Goal: Task Accomplishment & Management: Manage account settings

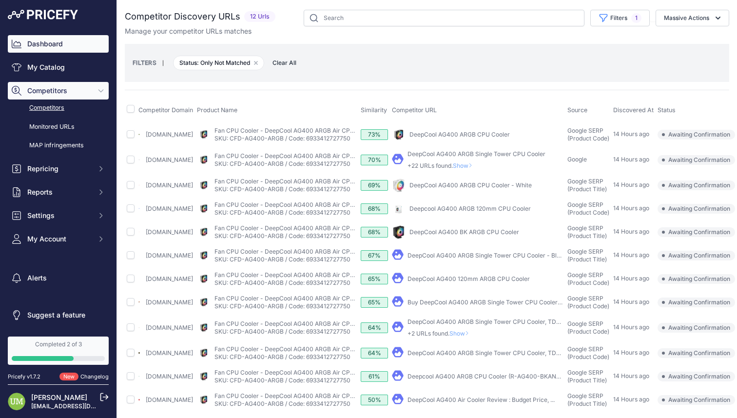
click at [43, 41] on link "Dashboard" at bounding box center [58, 44] width 101 height 18
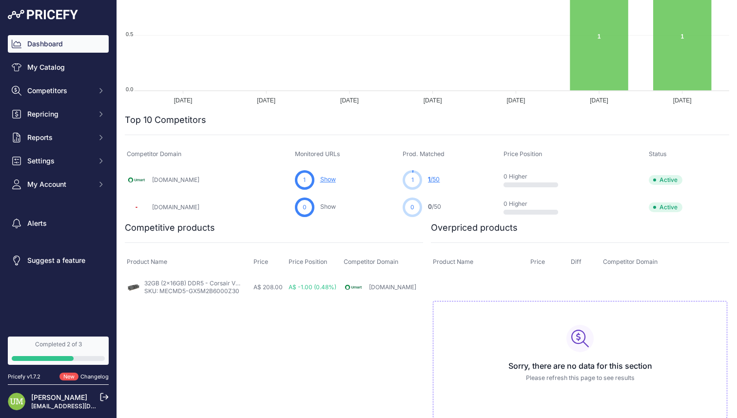
scroll to position [230, 0]
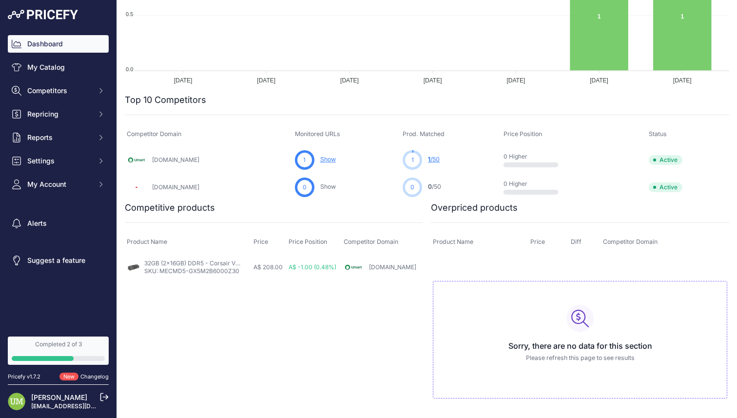
click at [438, 161] on link "1 /50" at bounding box center [434, 159] width 12 height 7
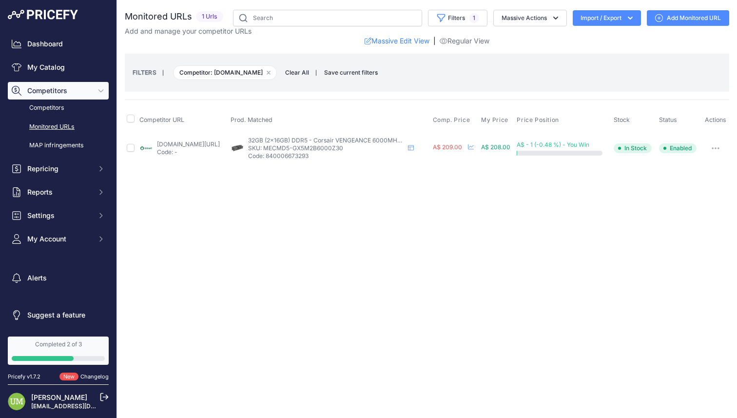
click at [718, 148] on icon "button" at bounding box center [716, 148] width 8 height 2
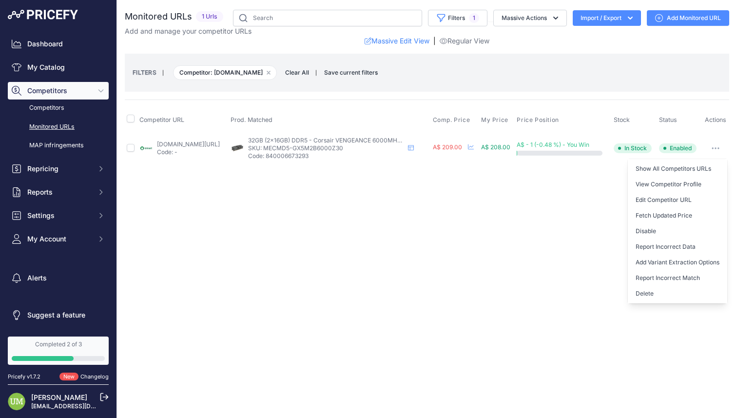
click at [435, 231] on div "Close You are not connected to the internet." at bounding box center [427, 209] width 620 height 418
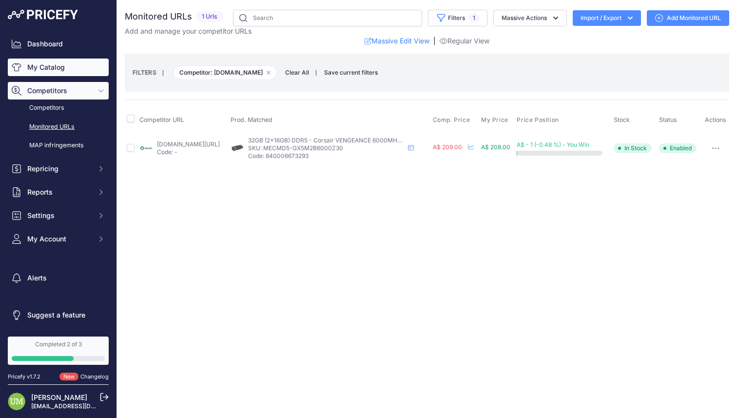
click at [45, 70] on link "My Catalog" at bounding box center [58, 68] width 101 height 18
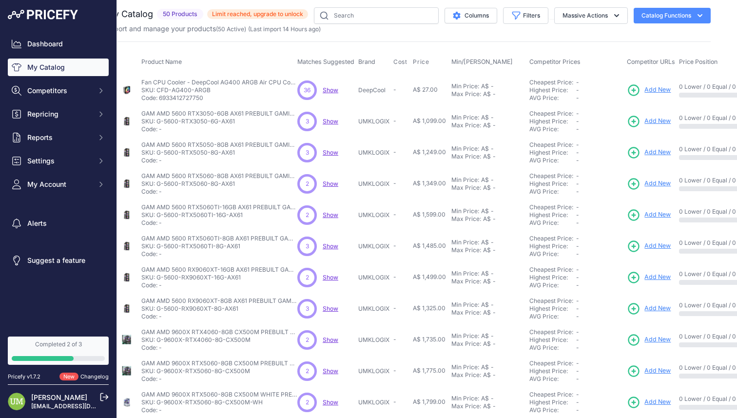
scroll to position [2, 0]
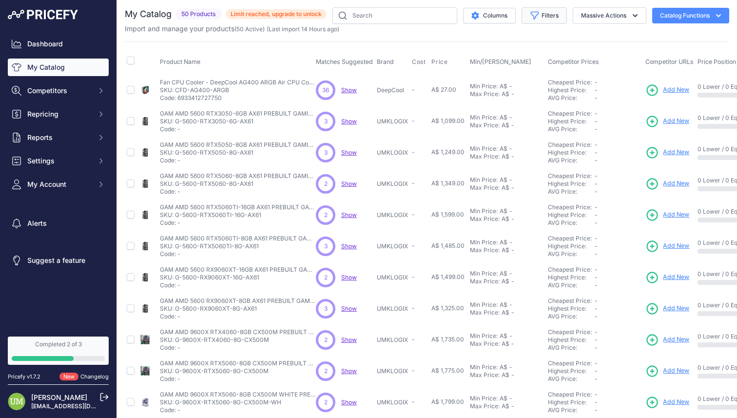
click at [552, 14] on button "Filters" at bounding box center [544, 15] width 45 height 17
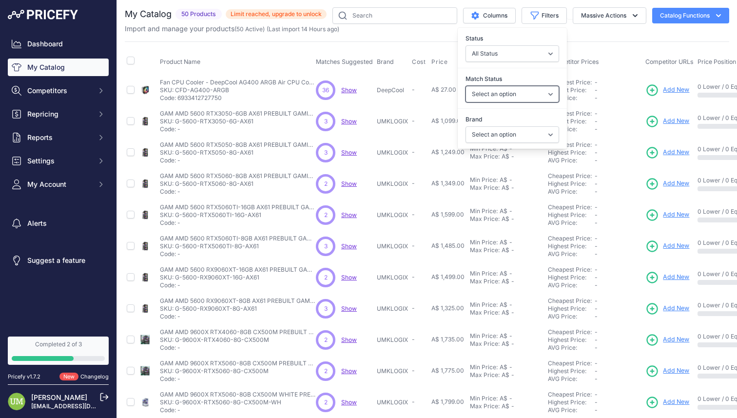
click at [515, 92] on select "Select an option Matched Unmatched" at bounding box center [513, 94] width 94 height 17
select select "1"
click at [466, 86] on select "Select an option Matched Unmatched" at bounding box center [513, 94] width 94 height 17
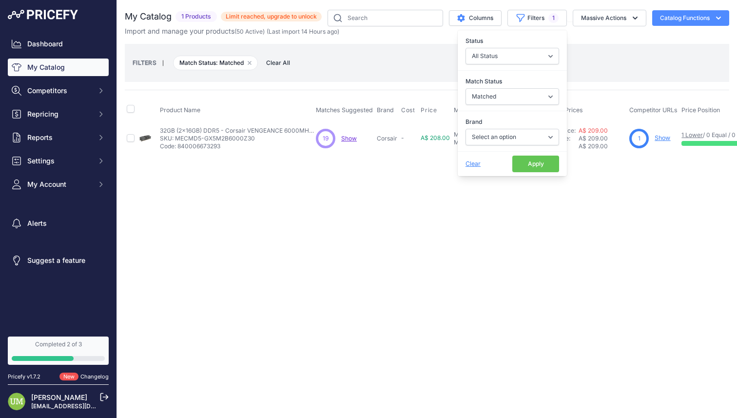
click at [453, 219] on div "Close You are not connected to the internet. ​" at bounding box center [427, 209] width 620 height 418
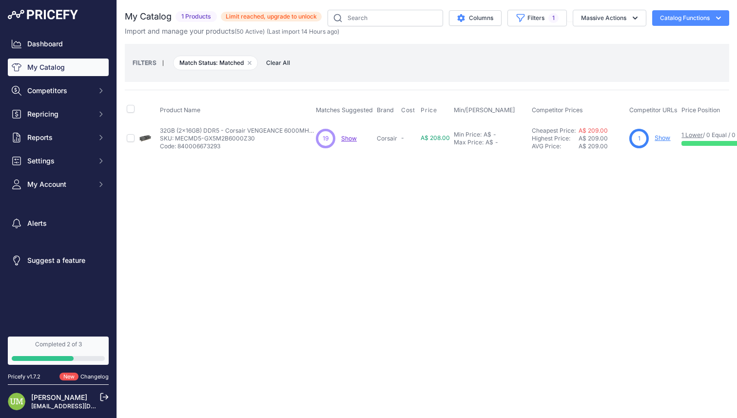
click at [349, 138] on span "Show" at bounding box center [349, 138] width 16 height 7
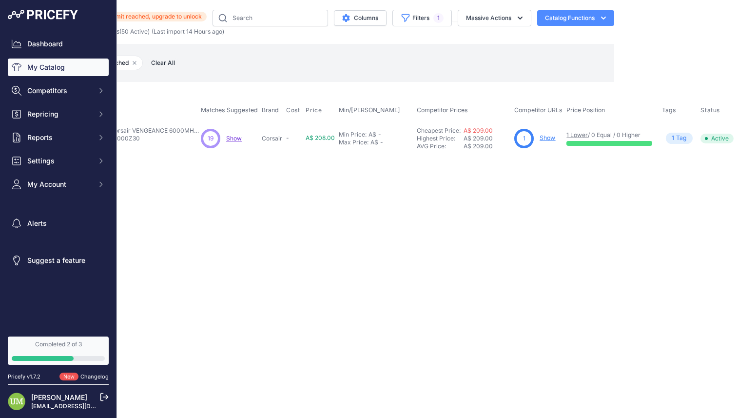
scroll to position [0, 116]
click at [570, 134] on link "1 Lower" at bounding box center [576, 134] width 21 height 7
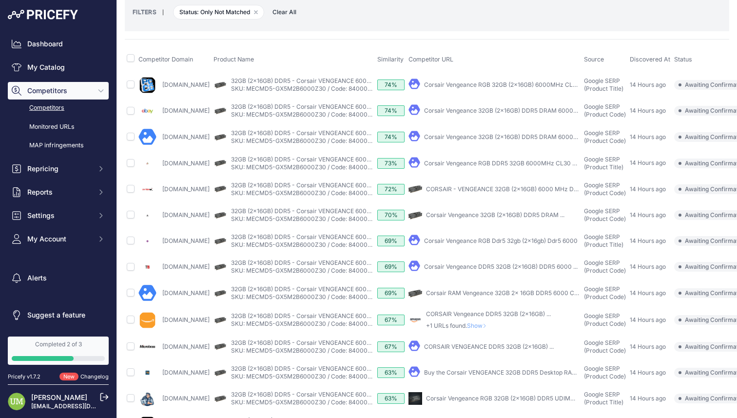
scroll to position [47, 0]
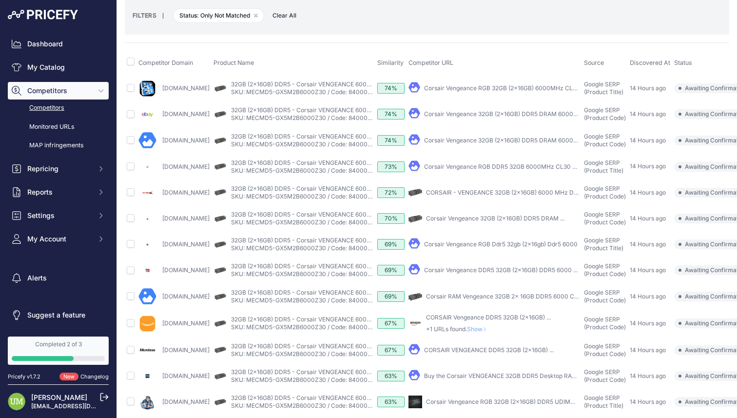
click at [199, 88] on link "Pccasegear.com" at bounding box center [185, 87] width 47 height 7
click at [343, 84] on link "32GB (2x16GB) DDR5 - Corsair VENGEANCE 6000MHz CL30 Desktop RAM" at bounding box center [335, 83] width 208 height 7
click at [68, 129] on link "Monitored URLs" at bounding box center [58, 127] width 101 height 17
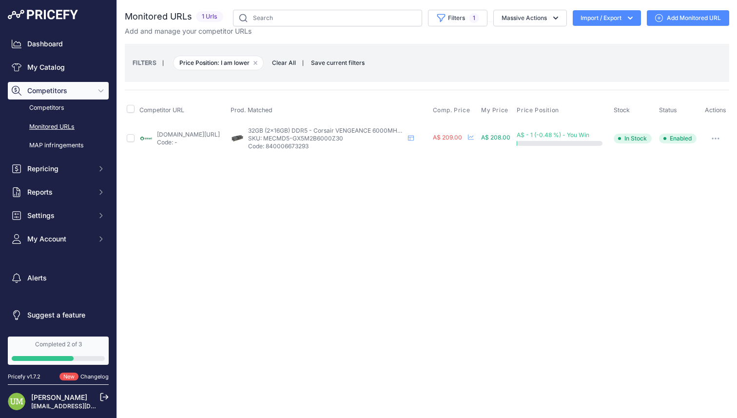
click at [179, 134] on link "[DOMAIN_NAME][URL]" at bounding box center [188, 134] width 63 height 7
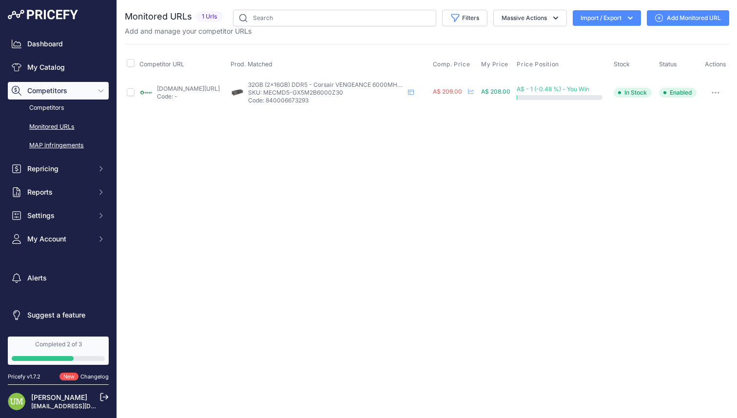
click at [56, 144] on link "MAP infringements" at bounding box center [58, 145] width 101 height 17
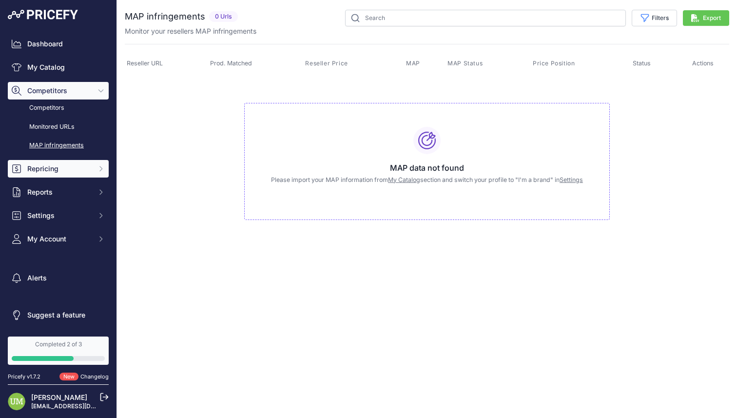
click at [102, 170] on icon "Sidebar" at bounding box center [101, 169] width 8 height 8
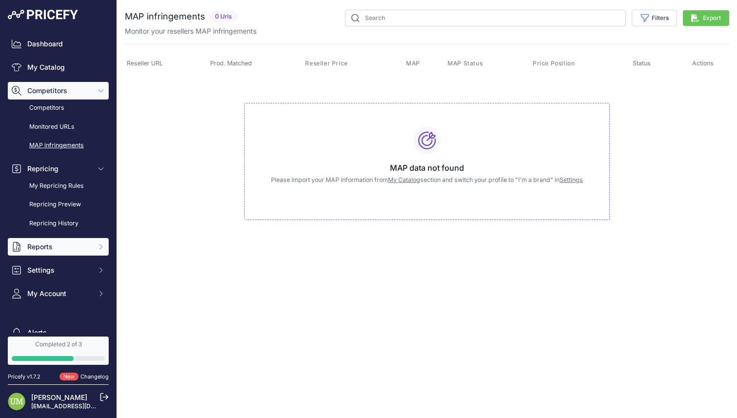
click at [71, 249] on span "Reports" at bounding box center [59, 247] width 64 height 10
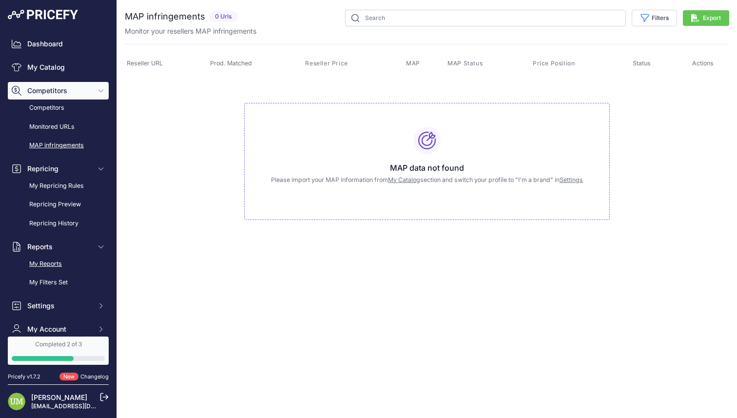
click at [52, 264] on link "My Reports" at bounding box center [58, 264] width 101 height 17
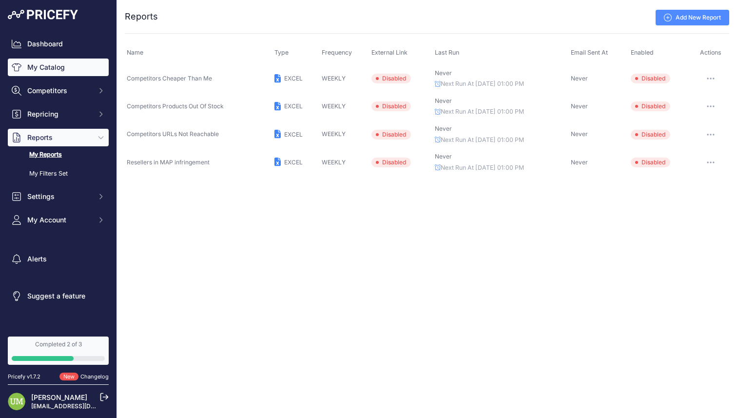
click at [62, 68] on link "My Catalog" at bounding box center [58, 68] width 101 height 18
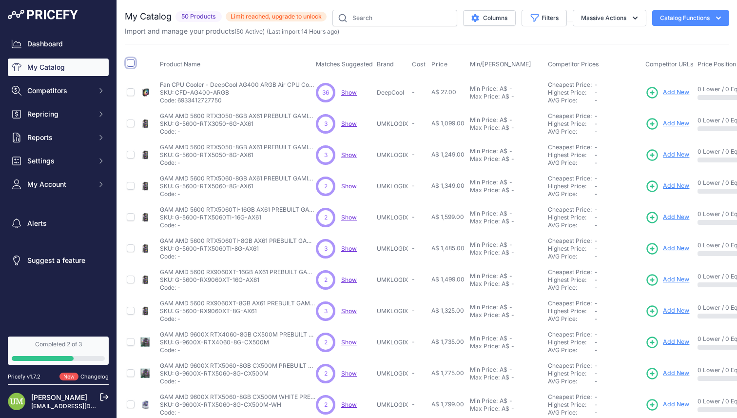
click at [132, 60] on input "checkbox" at bounding box center [131, 63] width 8 height 8
checkbox input "true"
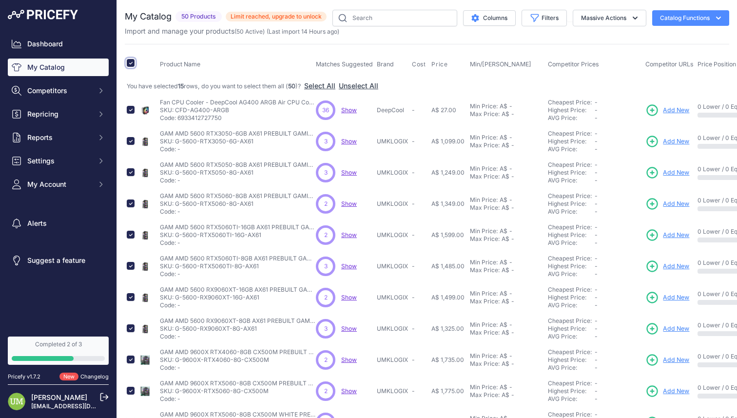
click at [134, 60] on input "checkbox" at bounding box center [131, 63] width 8 height 8
checkbox input "false"
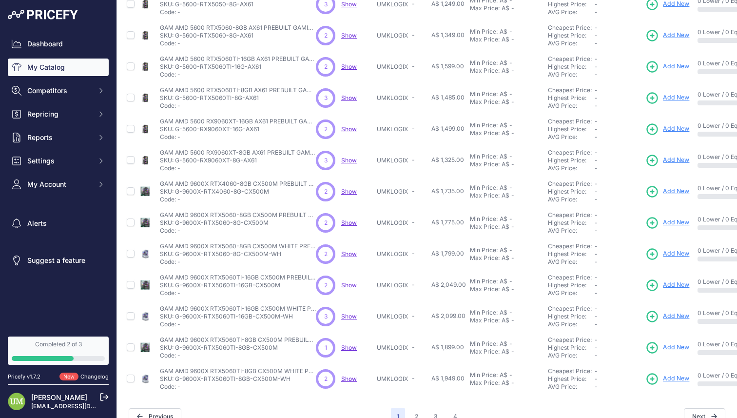
scroll to position [167, 0]
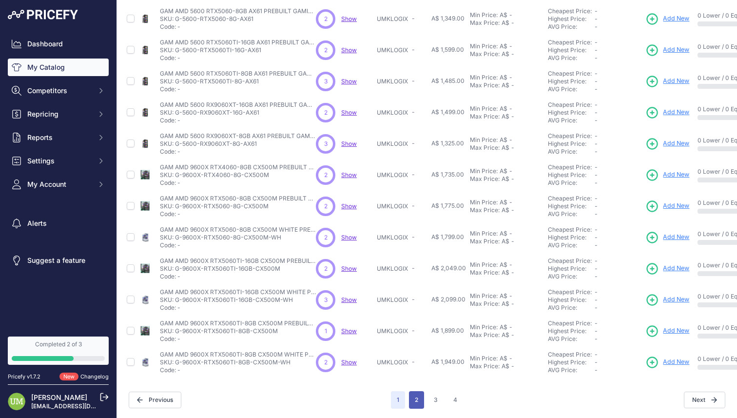
click at [416, 403] on button "2" at bounding box center [416, 400] width 15 height 18
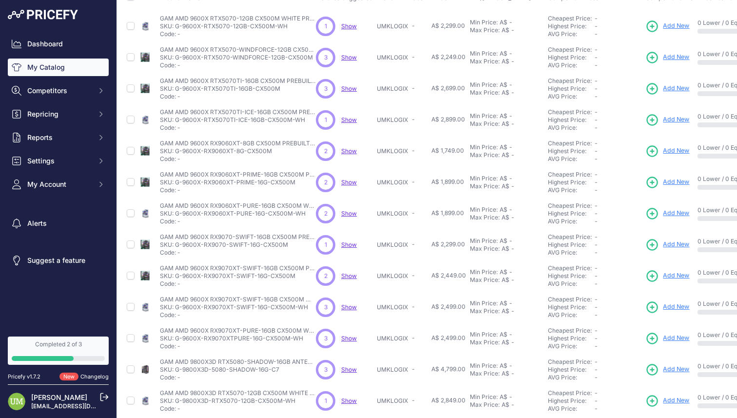
scroll to position [167, 0]
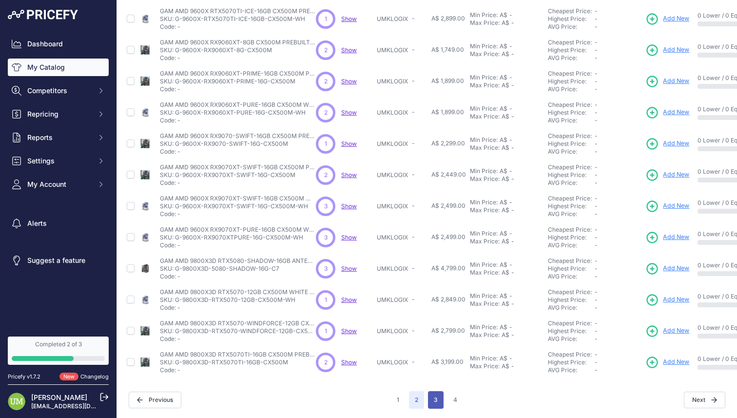
click at [433, 400] on button "3" at bounding box center [436, 400] width 16 height 18
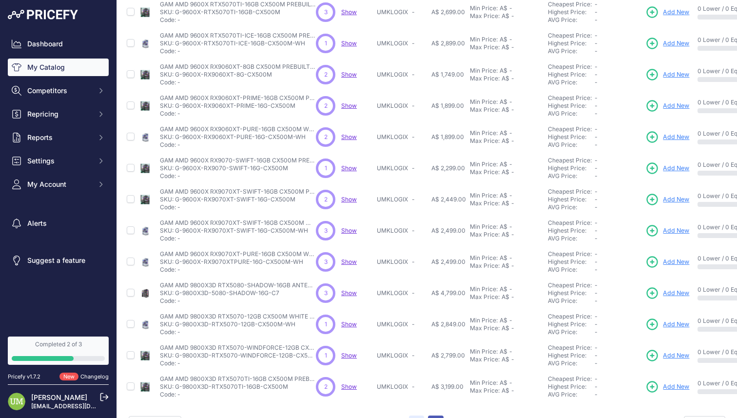
scroll to position [192, 0]
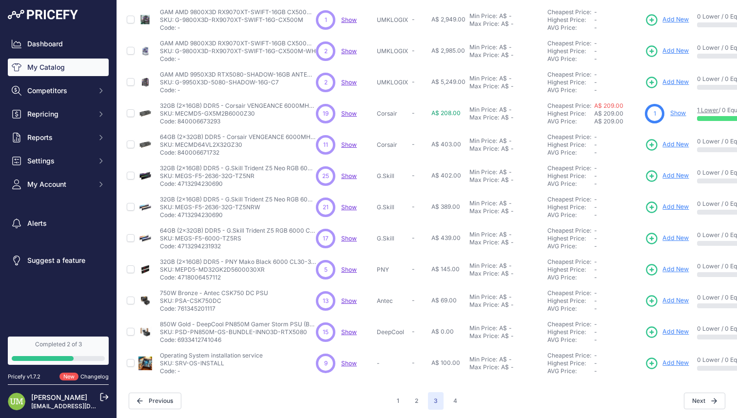
scroll to position [167, 0]
click at [458, 401] on button "4" at bounding box center [456, 400] width 16 height 18
